Goal: Communication & Community: Answer question/provide support

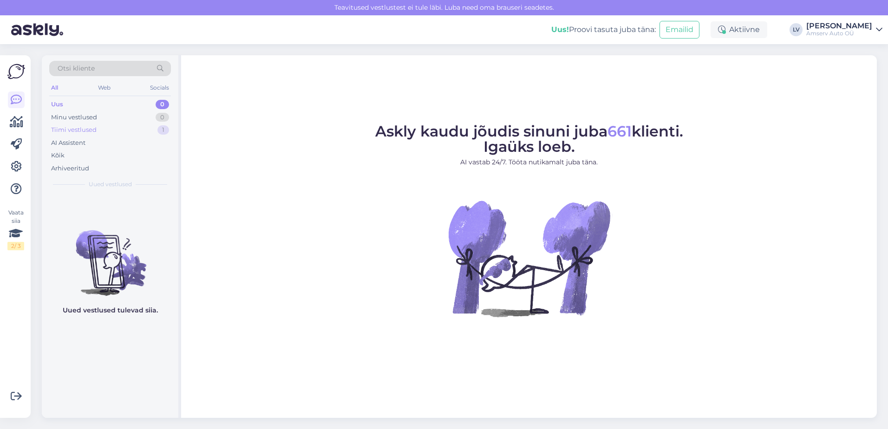
click at [100, 131] on div "Tiimi vestlused 1" at bounding box center [110, 130] width 122 height 13
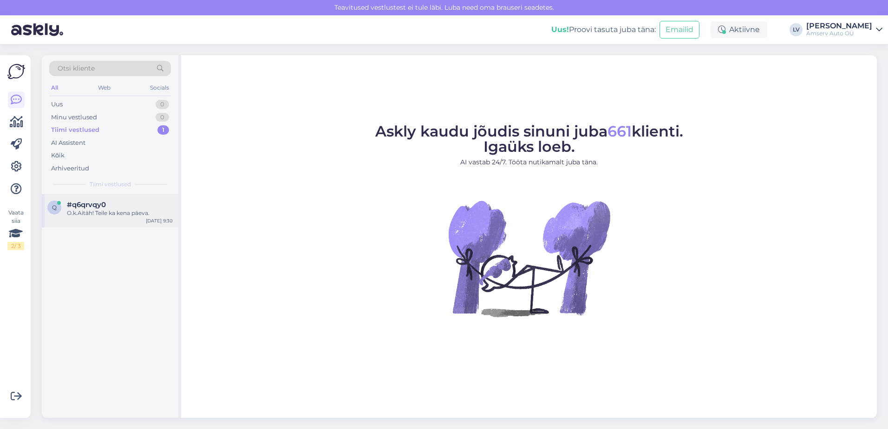
click at [90, 206] on span "#q6qrvqy0" at bounding box center [86, 205] width 39 height 8
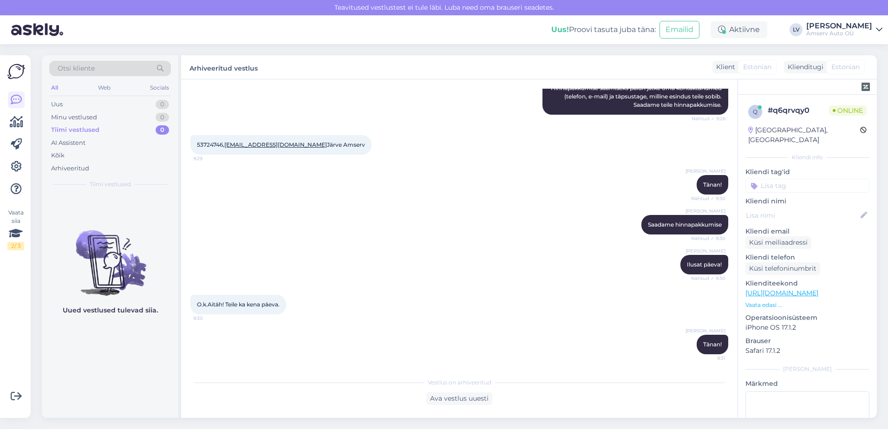
scroll to position [228, 0]
click at [131, 106] on div "Uus 1" at bounding box center [110, 104] width 122 height 13
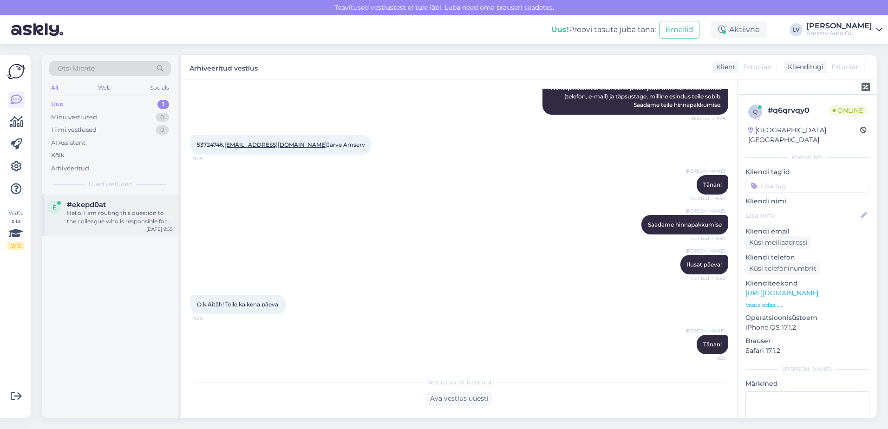
click at [138, 216] on div "Hello, I am routing this question to the colleague who is responsible for this …" at bounding box center [120, 217] width 106 height 17
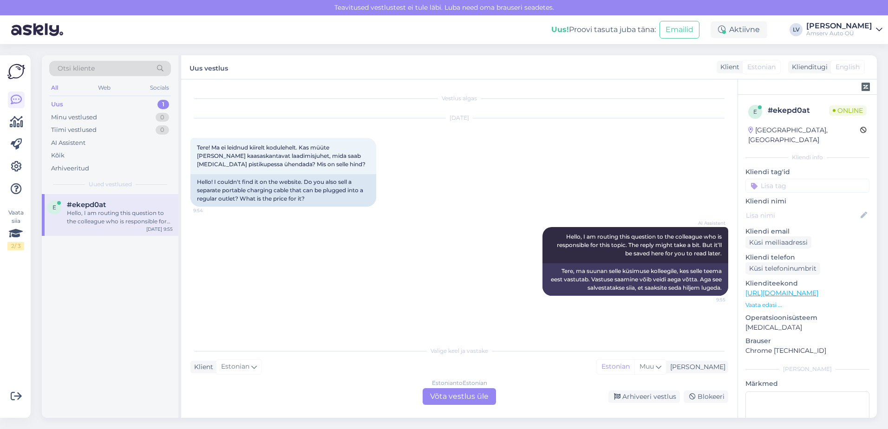
click at [452, 381] on div "Estonian to Estonian" at bounding box center [459, 383] width 55 height 8
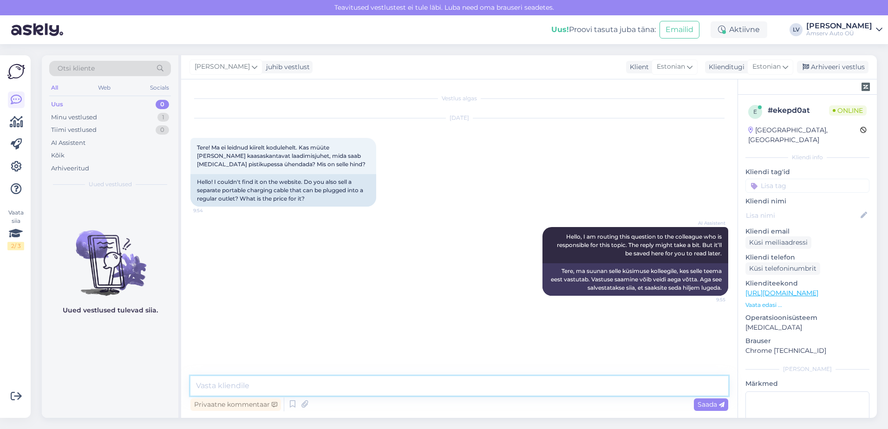
click at [321, 380] on textarea at bounding box center [459, 386] width 538 height 20
type textarea "t"
type textarea "Tere"
type textarea "M"
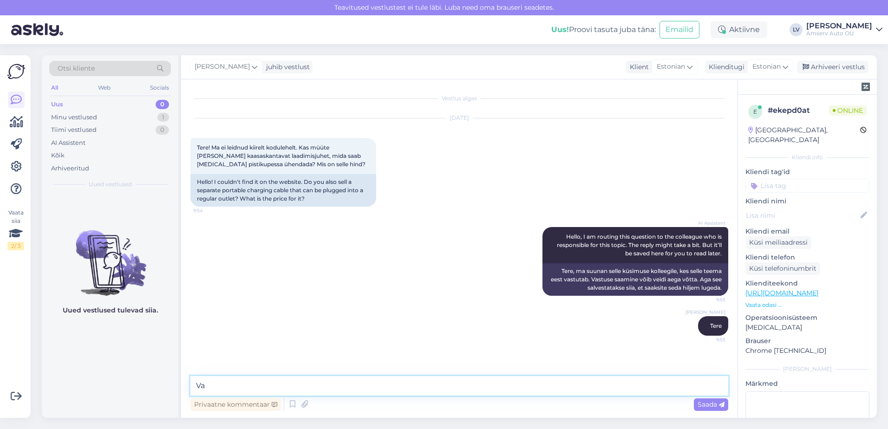
type textarea "V"
type textarea "Seoses varuosadega palume pöörduda varuosa osakonda, kuna hetkel ma seda infot …"
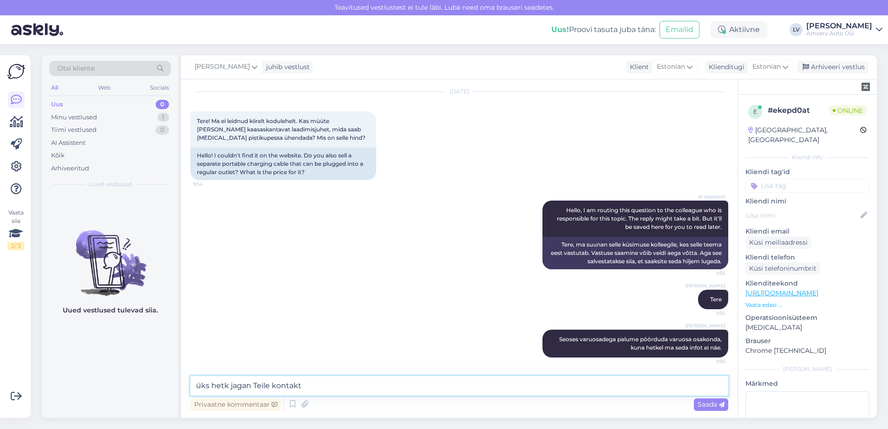
type textarea "üks hetk jagan Teile kontakti"
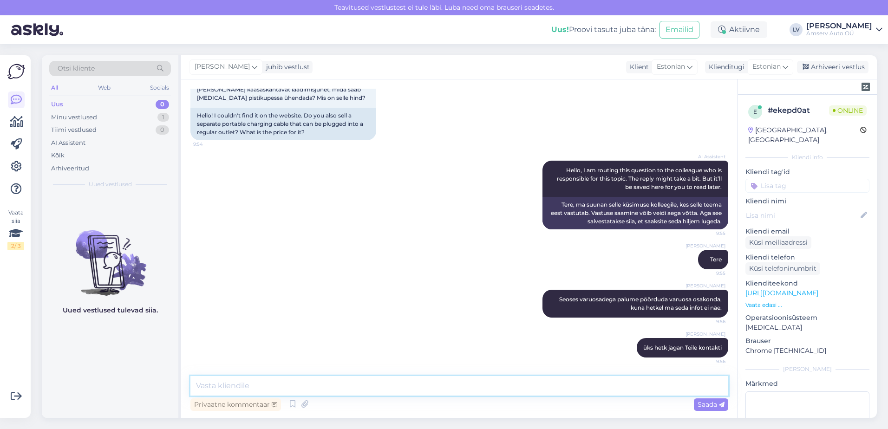
click at [255, 380] on textarea at bounding box center [459, 386] width 538 height 20
paste textarea "650 2152 [EMAIL_ADDRESS][DOMAIN_NAME]"
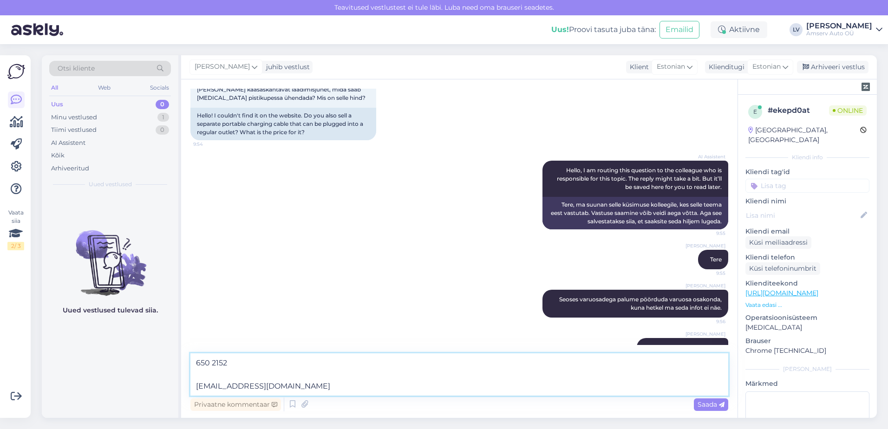
click at [194, 388] on textarea "650 2152 [EMAIL_ADDRESS][DOMAIN_NAME]" at bounding box center [459, 375] width 538 height 42
type textarea "650 2152 [EMAIL_ADDRESS][DOMAIN_NAME]"
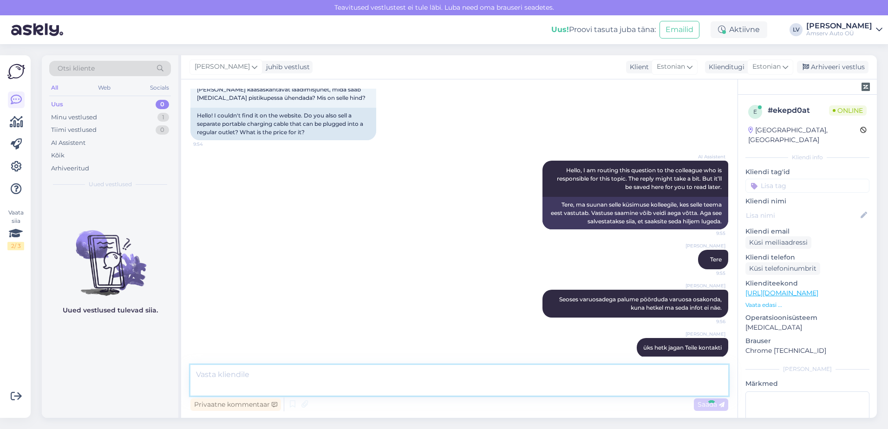
scroll to position [115, 0]
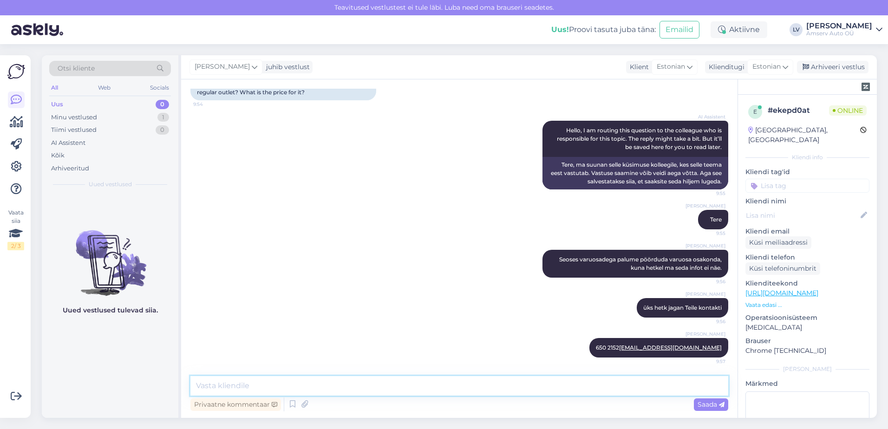
drag, startPoint x: 513, startPoint y: 388, endPoint x: 540, endPoint y: 388, distance: 26.5
click at [514, 387] on textarea at bounding box center [459, 386] width 538 height 20
type textarea "S"
type textarea "Nendelt kontaktidelt saab kiiresti infot"
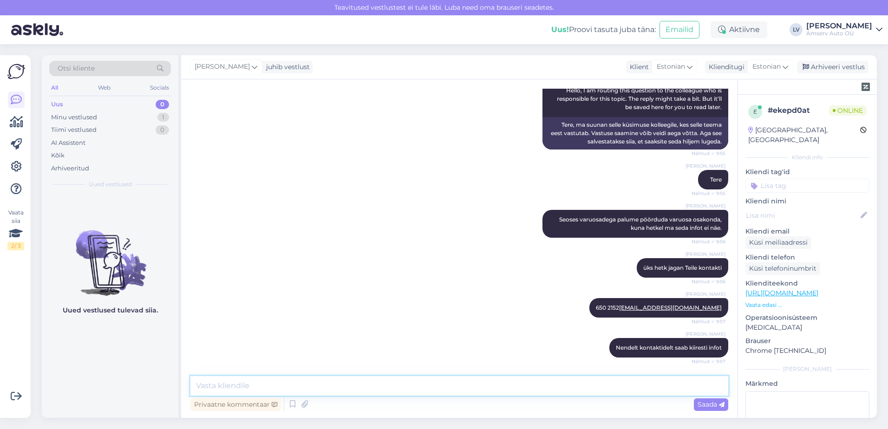
scroll to position [195, 0]
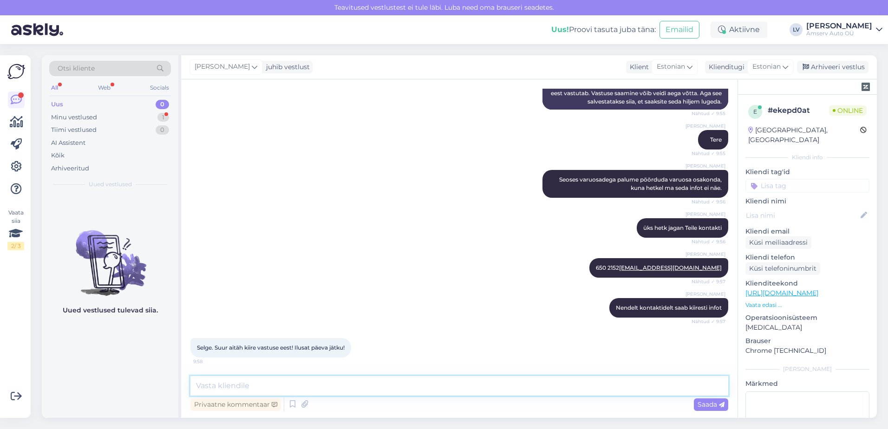
click at [315, 393] on textarea at bounding box center [459, 386] width 538 height 20
type textarea "Suur tänu pöördumise eest ja ilusat päeva Teile ka! :)"
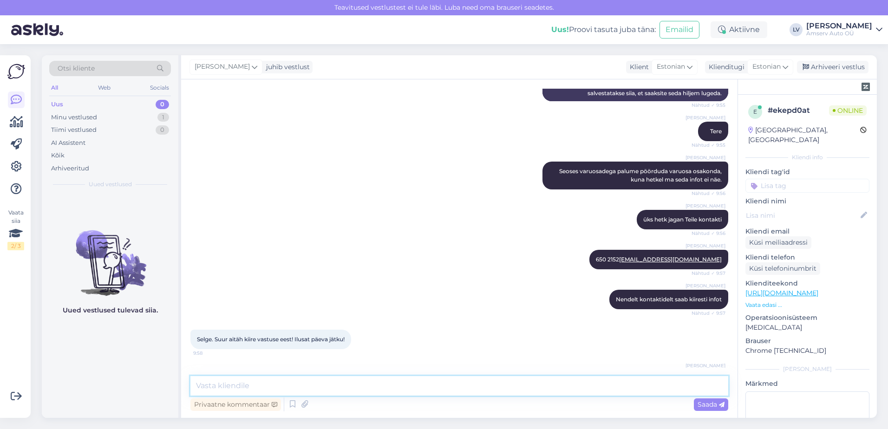
scroll to position [235, 0]
